Goal: Navigation & Orientation: Find specific page/section

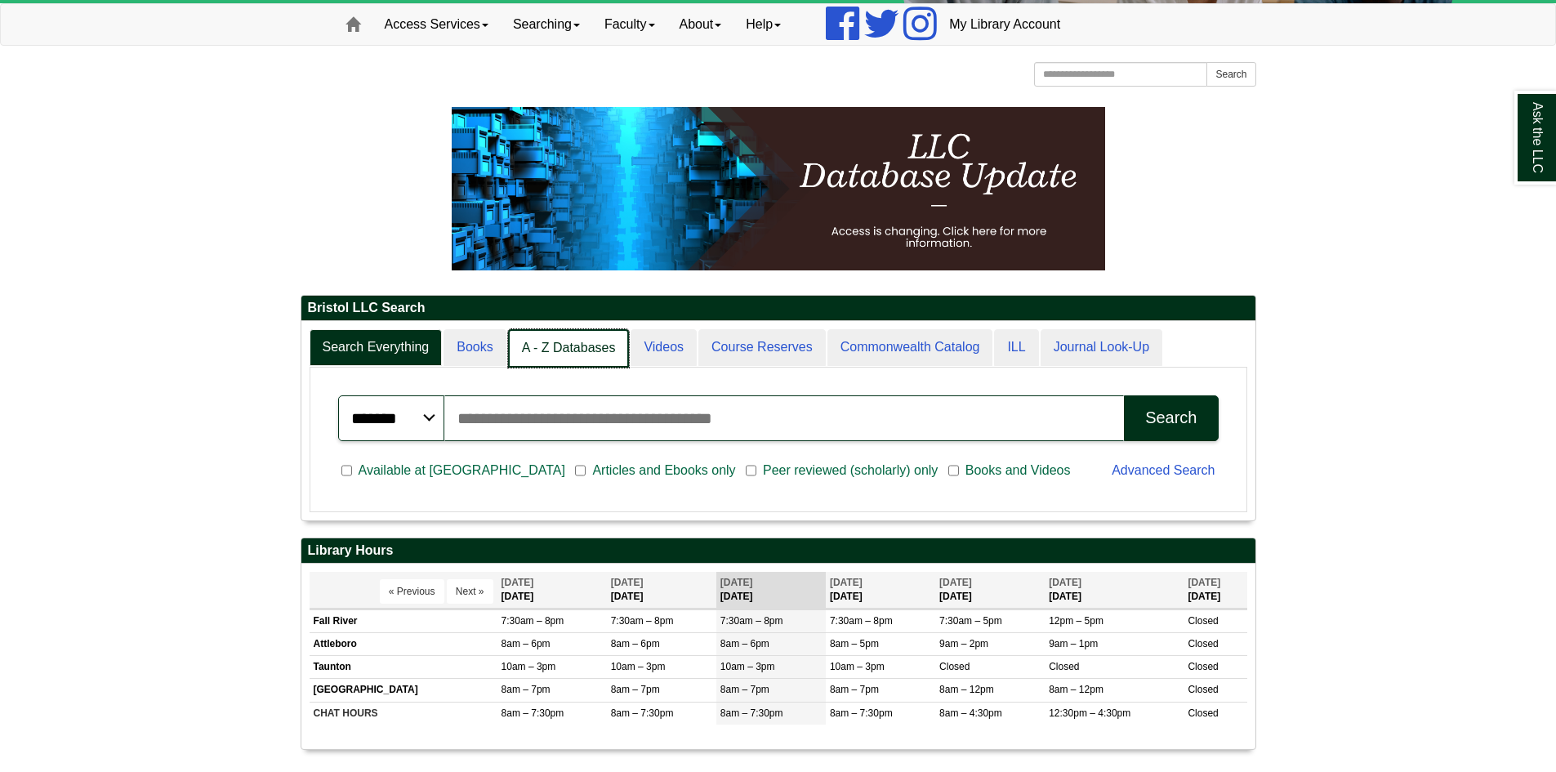
click at [543, 350] on link "A - Z Databases" at bounding box center [569, 348] width 122 height 38
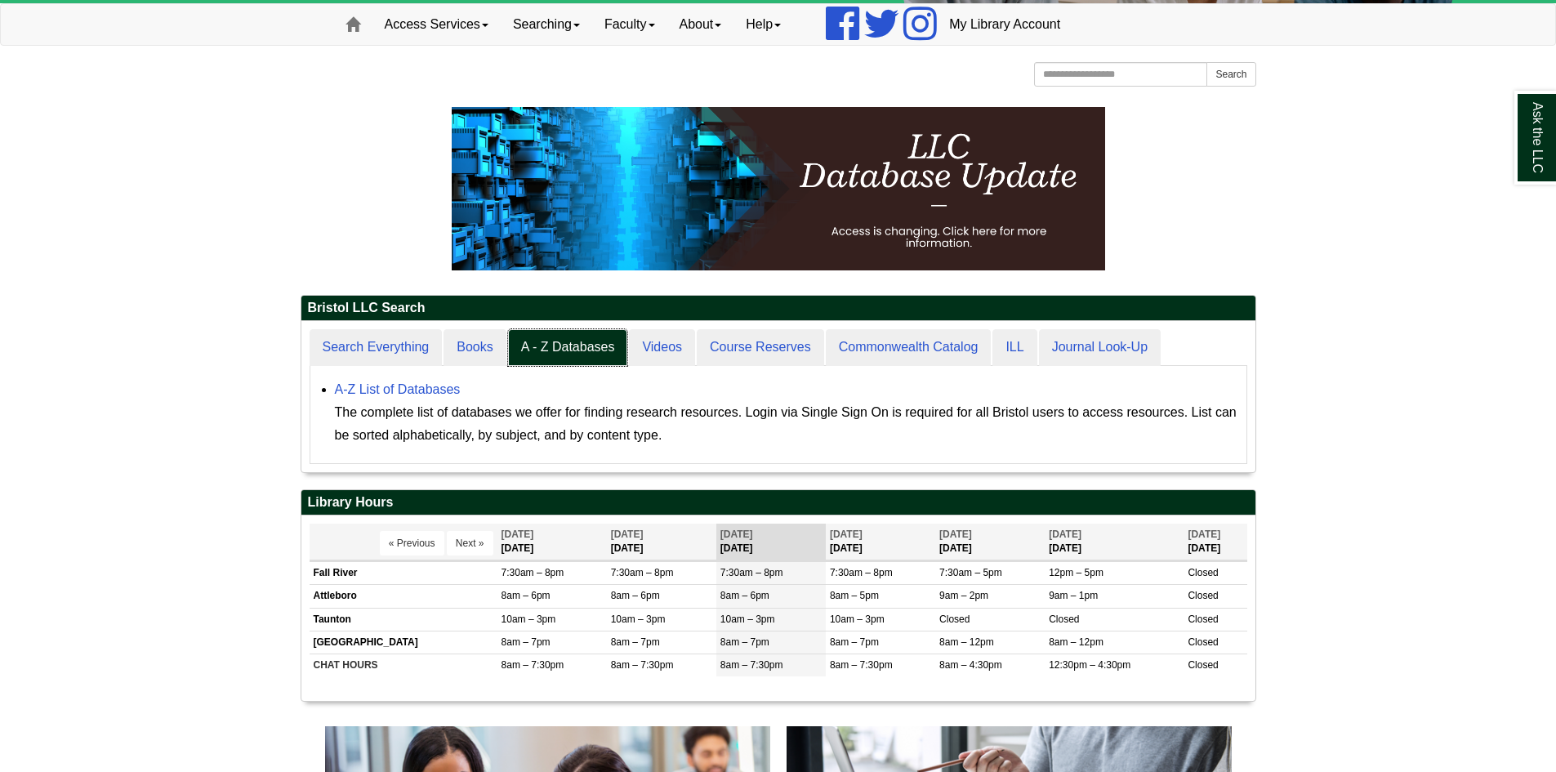
scroll to position [151, 954]
click at [416, 387] on link "A-Z List of Databases" at bounding box center [398, 389] width 126 height 14
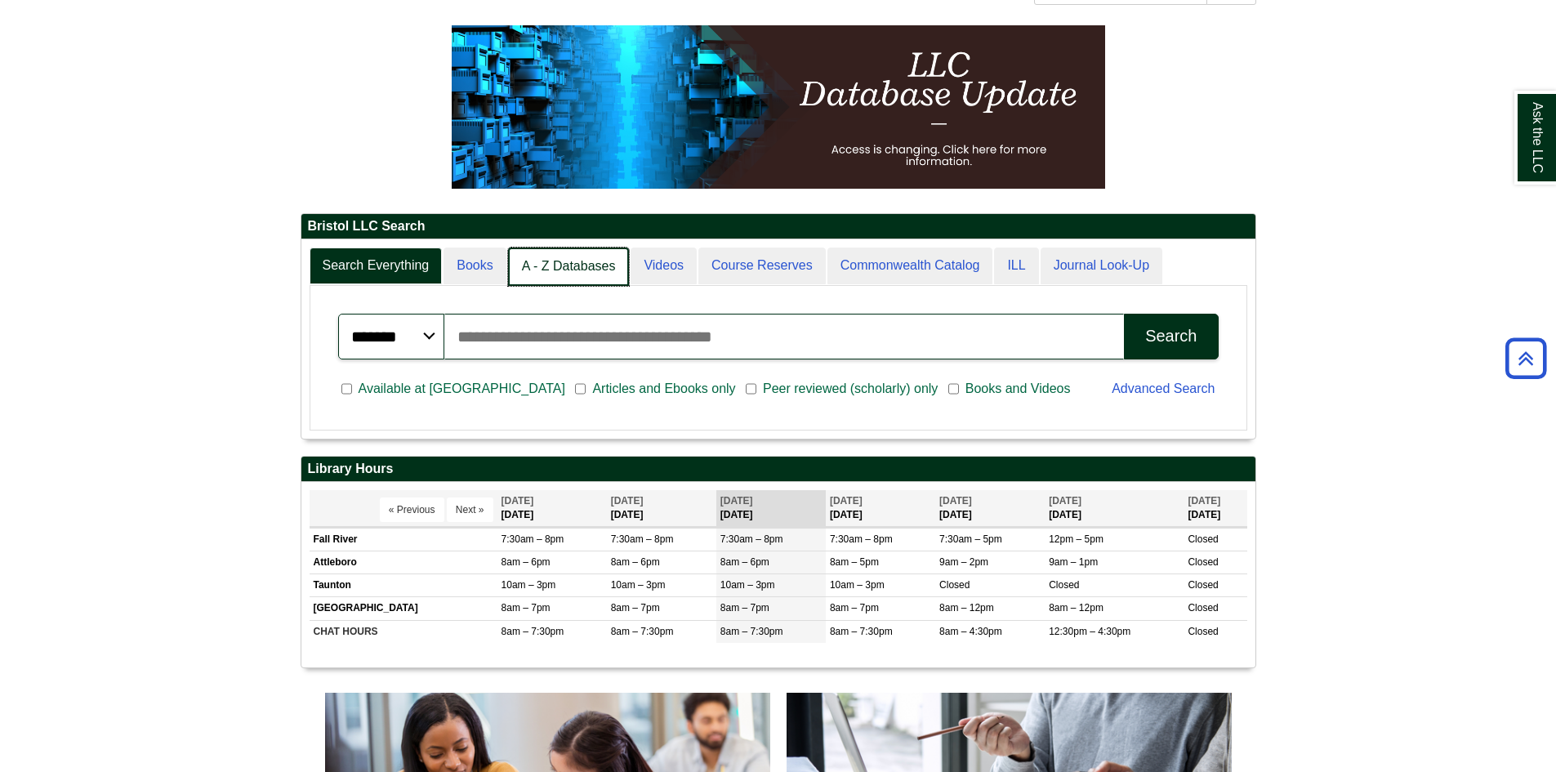
scroll to position [8, 8]
click at [586, 265] on link "A - Z Databases" at bounding box center [569, 267] width 122 height 38
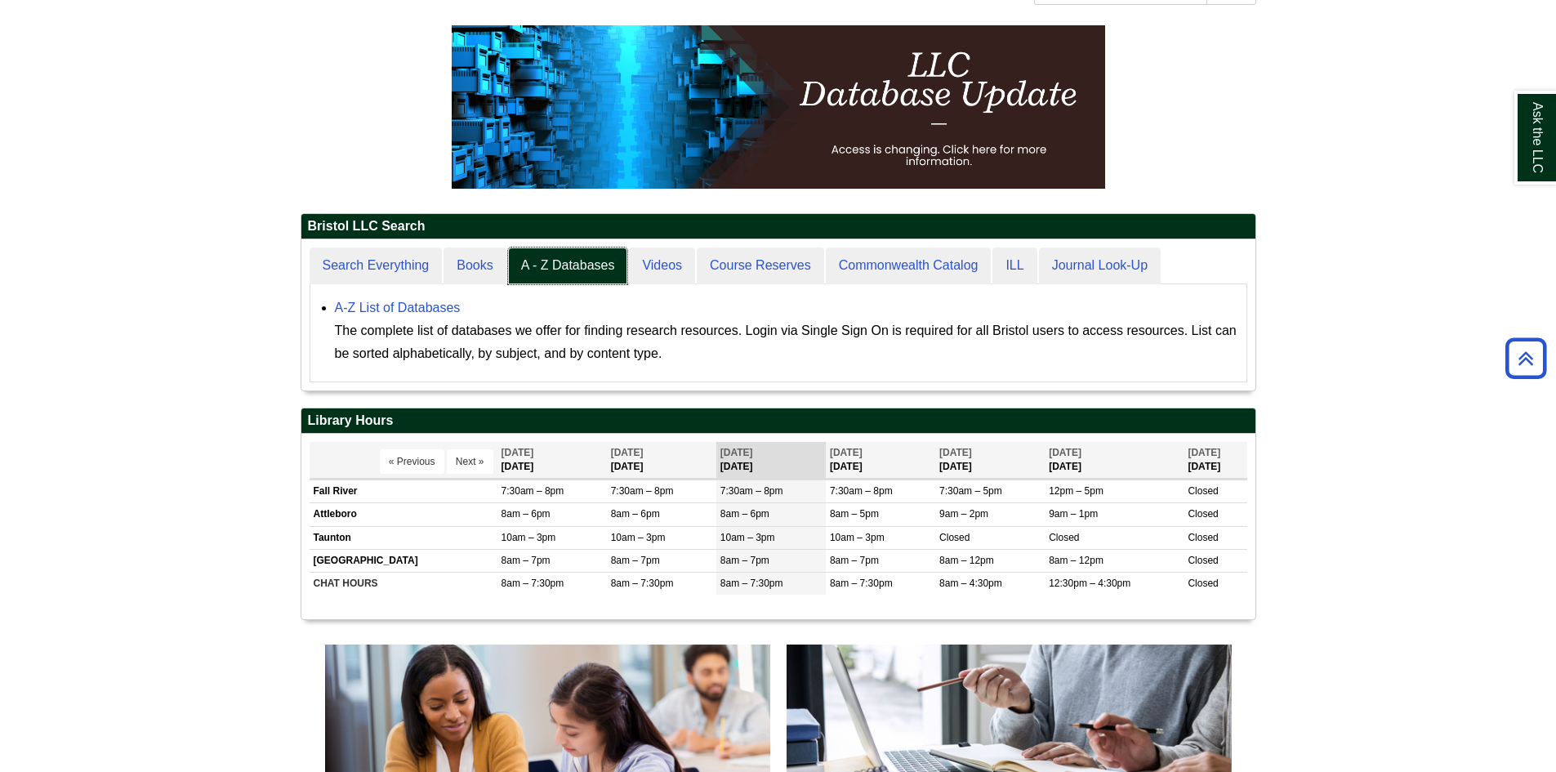
scroll to position [151, 954]
click at [419, 316] on div "A-Z List of Databases The complete list of databases we offer for finding resea…" at bounding box center [786, 331] width 903 height 69
click at [419, 313] on link "A-Z List of Databases" at bounding box center [398, 308] width 126 height 14
